Goal: Transaction & Acquisition: Subscribe to service/newsletter

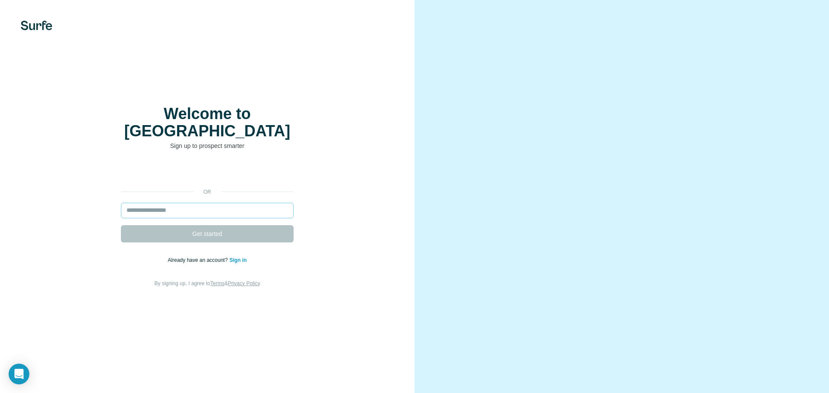
click at [235, 204] on input "email" at bounding box center [207, 211] width 173 height 16
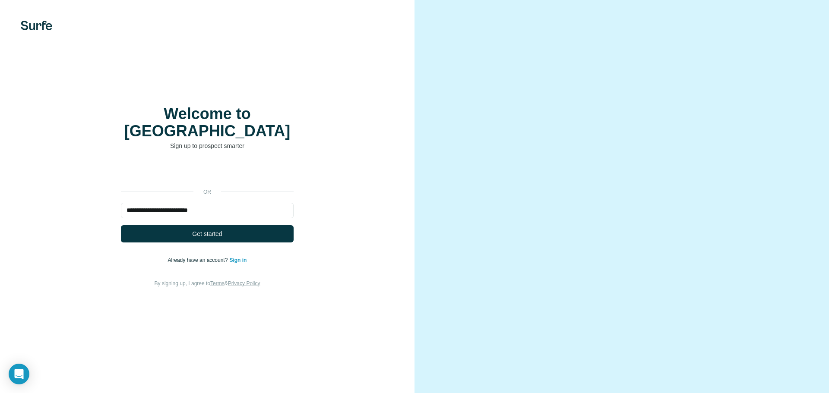
type input "**********"
click at [121, 225] on button "Get started" at bounding box center [207, 233] width 173 height 17
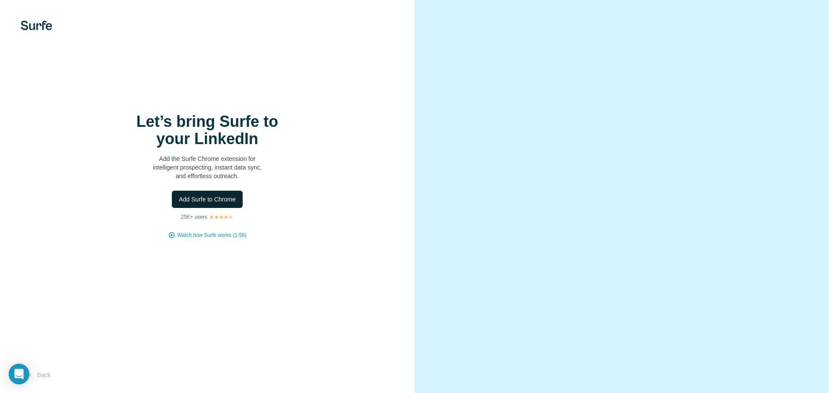
click at [212, 195] on span "Add Surfe to Chrome" at bounding box center [207, 199] width 57 height 9
